Goal: Find contact information: Find contact information

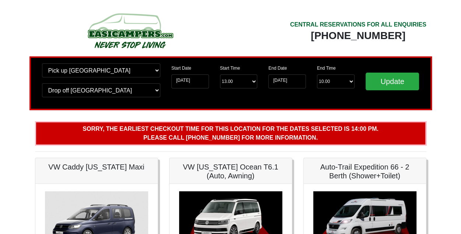
click at [416, 42] on div "[PHONE_NUMBER]" at bounding box center [358, 35] width 136 height 13
drag, startPoint x: 418, startPoint y: 37, endPoint x: 290, endPoint y: 26, distance: 127.9
click at [290, 26] on div "CENTRAL RESERVATIONS FOR ALL ENQUIRIES [PHONE_NUMBER]" at bounding box center [331, 33] width 201 height 46
drag, startPoint x: 290, startPoint y: 26, endPoint x: 398, endPoint y: 27, distance: 108.0
copy div "CENTRAL RESERVATIONS FOR ALL ENQUIRIES [PHONE_NUMBER]"
